Goal: Browse casually

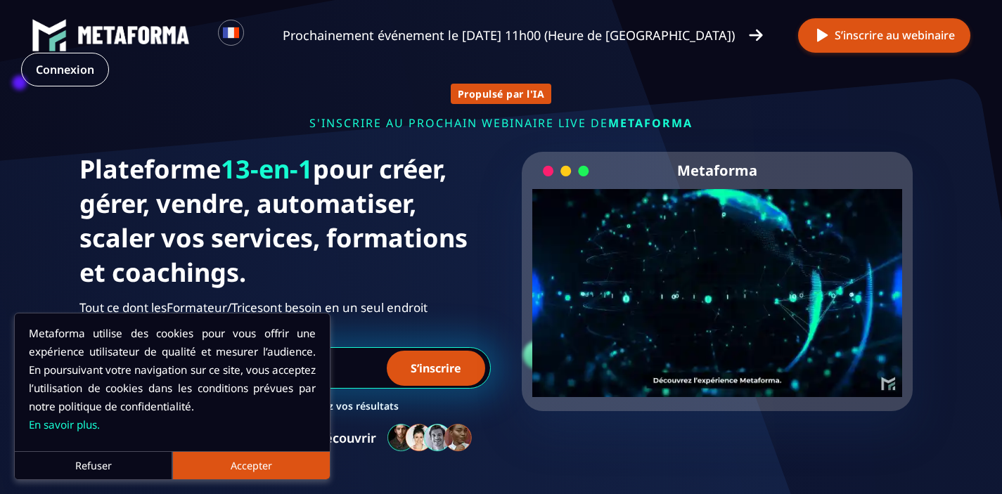
click at [217, 453] on button "Accepter" at bounding box center [250, 465] width 157 height 28
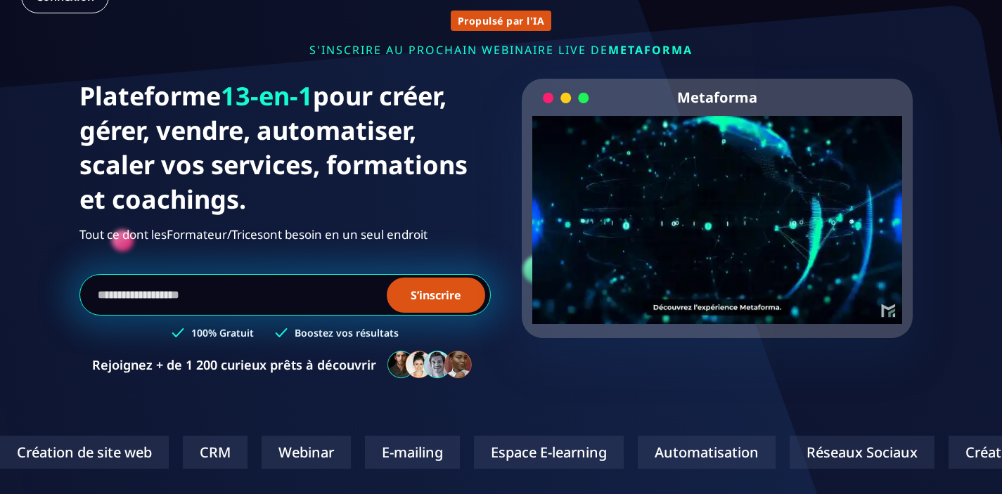
scroll to position [77, 0]
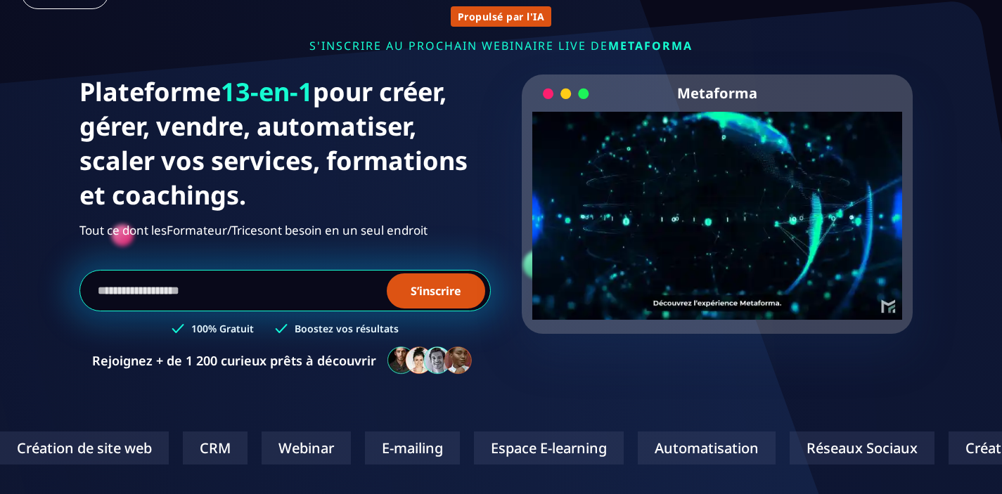
click at [714, 219] on video "Your browser does not support the video tag." at bounding box center [717, 204] width 370 height 185
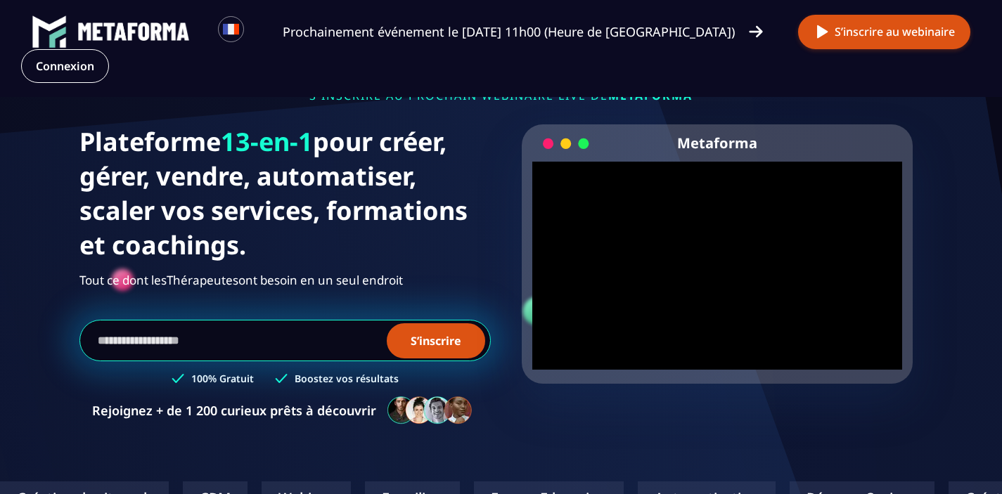
scroll to position [0, 0]
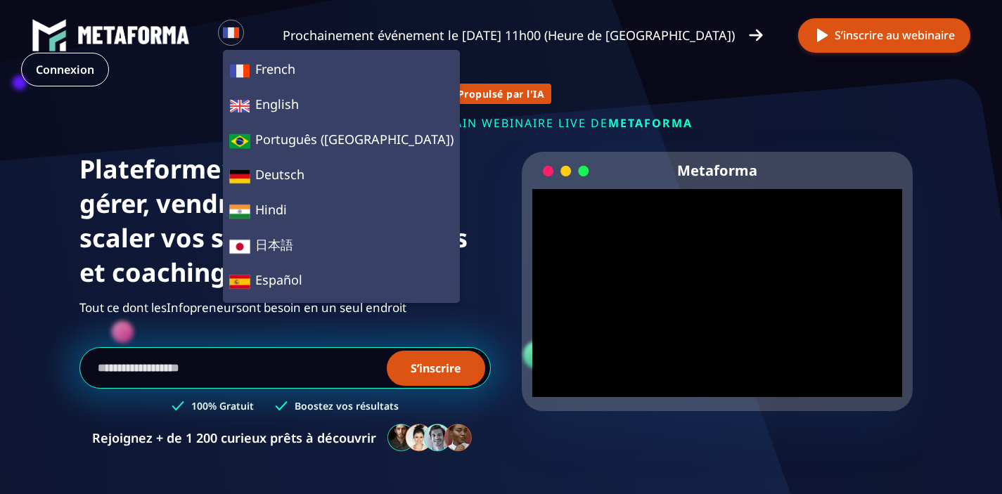
click at [499, 316] on div "Plateforme 13-en-1 pour créer, gérer, vendre, automatiser, scaler vos services,…" at bounding box center [501, 309] width 844 height 315
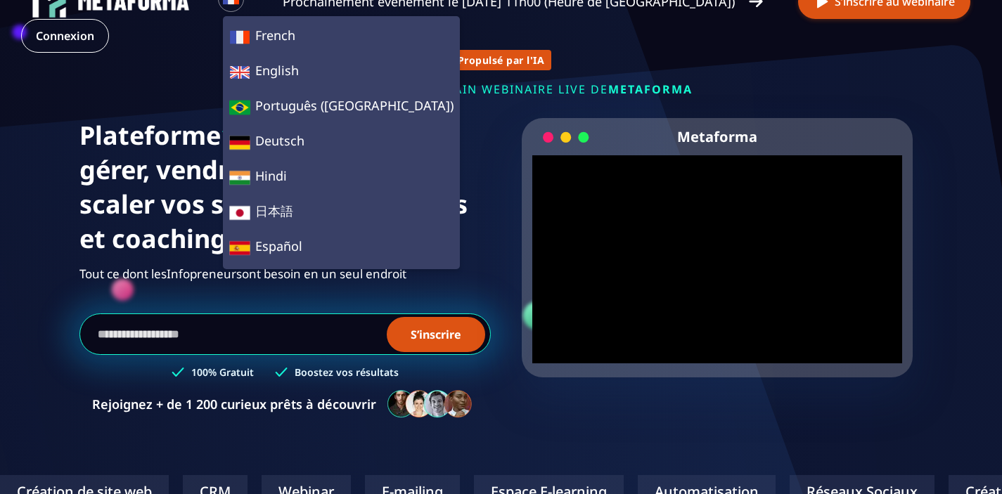
scroll to position [47, 0]
